Goal: Information Seeking & Learning: Learn about a topic

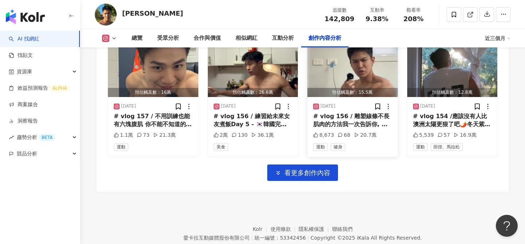
scroll to position [2597, 0]
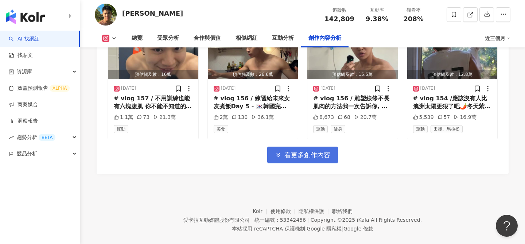
click at [307, 151] on span "看更多創作內容" at bounding box center [307, 155] width 46 height 8
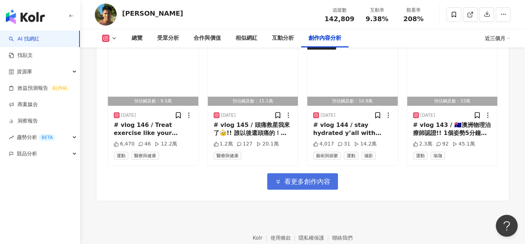
scroll to position [2972, 0]
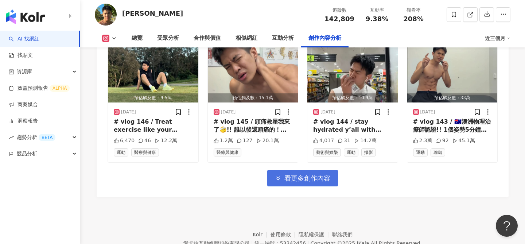
click at [304, 174] on span "看更多創作內容" at bounding box center [307, 178] width 46 height 8
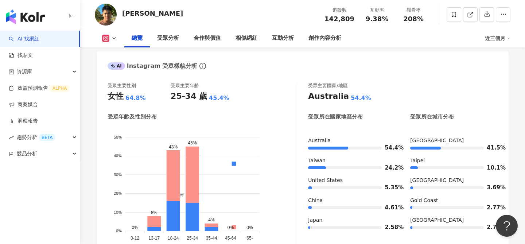
scroll to position [0, 0]
